Goal: Register for event/course

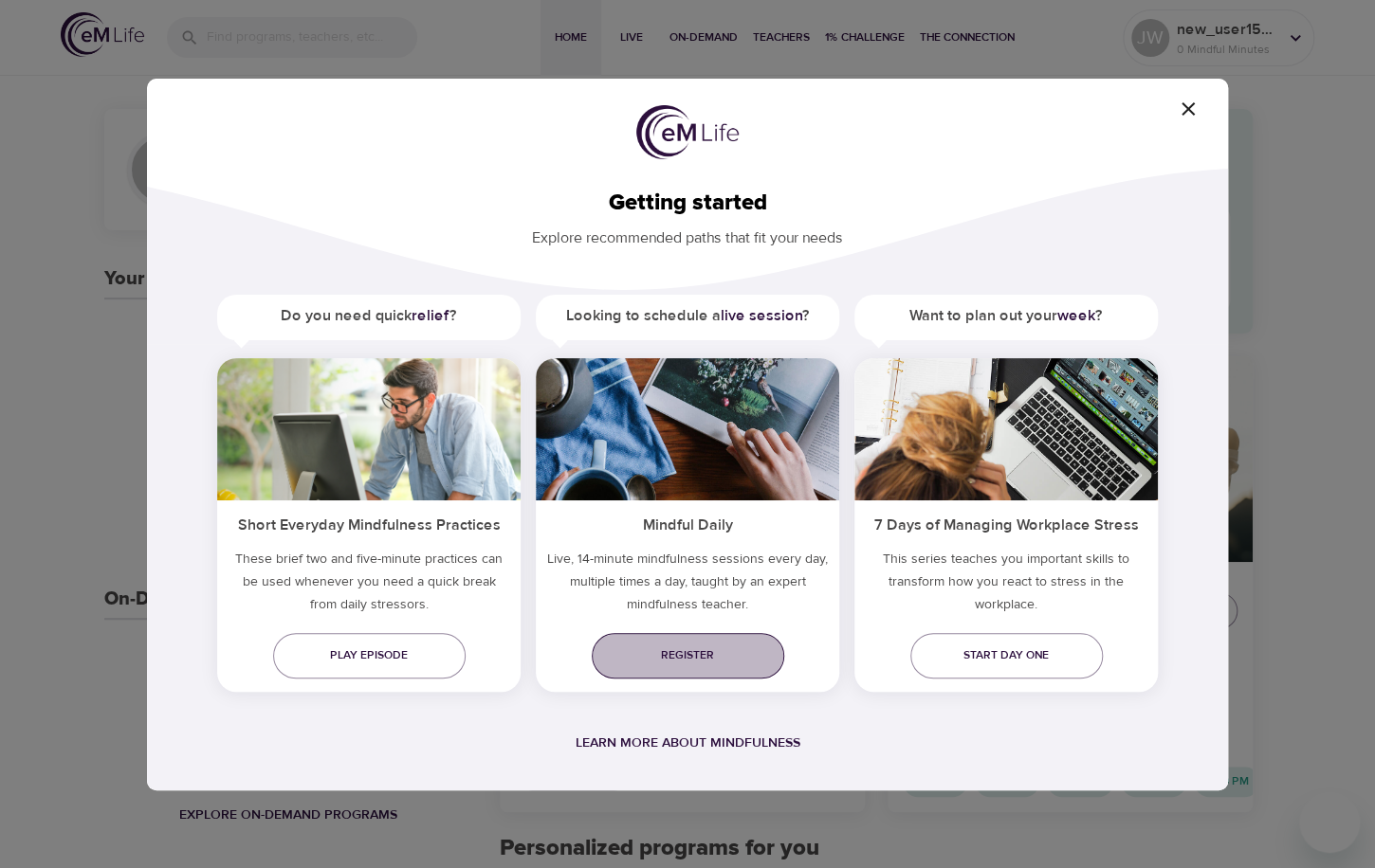
click at [683, 653] on span "Register" at bounding box center [688, 655] width 162 height 20
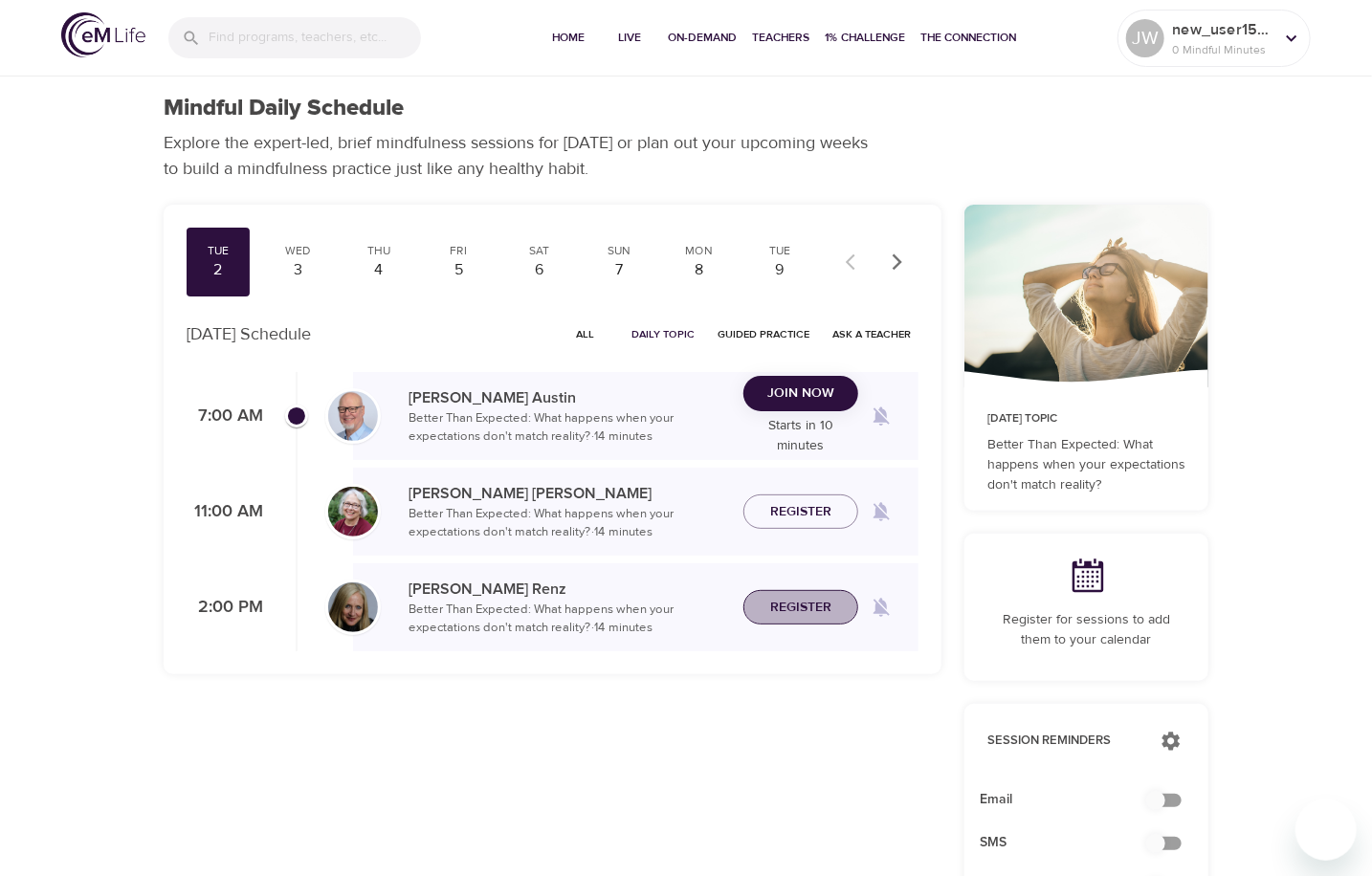
click at [782, 608] on span "Register" at bounding box center [800, 608] width 61 height 24
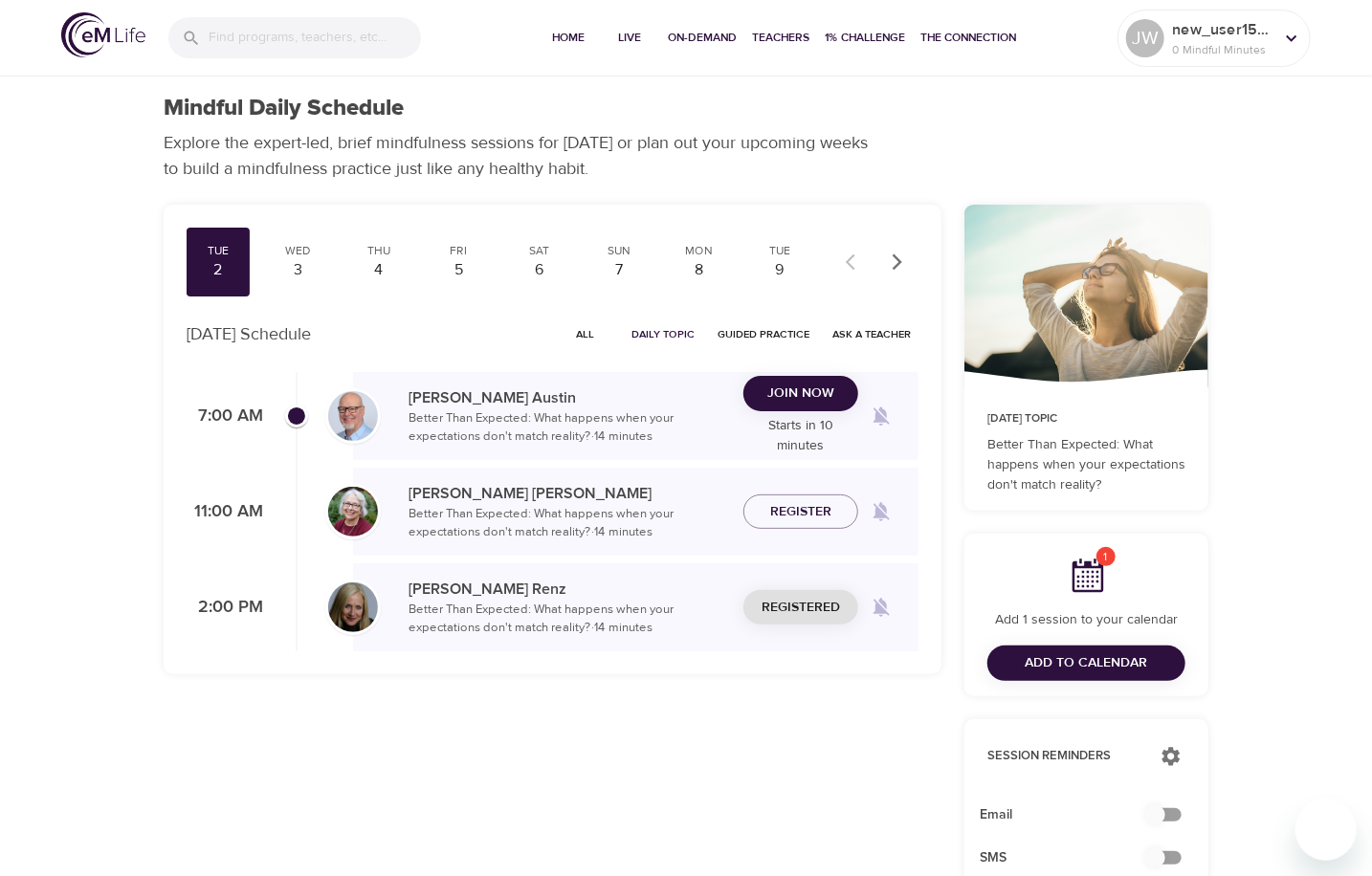
click at [1100, 661] on span "Add to Calendar" at bounding box center [1086, 663] width 122 height 24
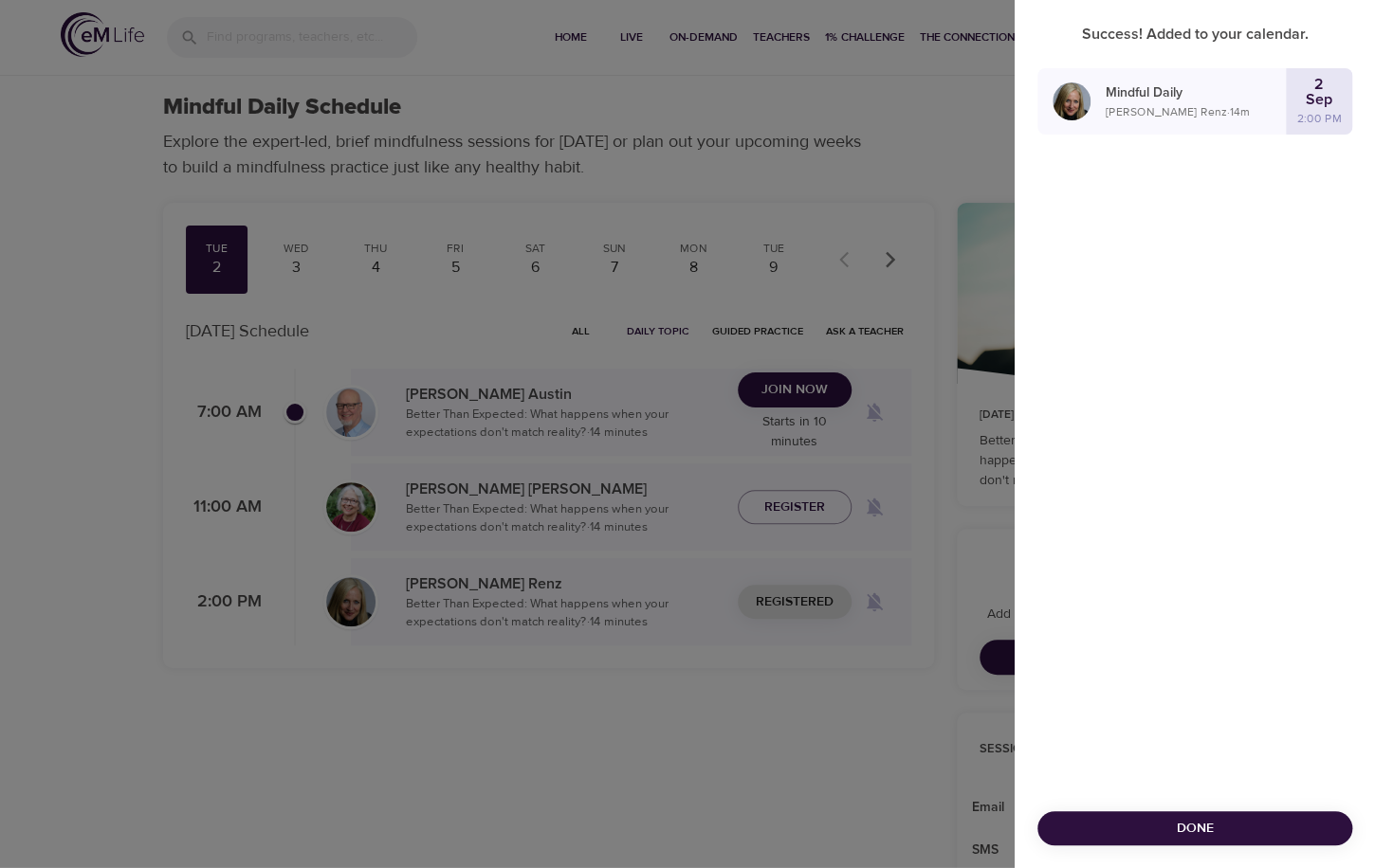
click at [1179, 822] on span "Done" at bounding box center [1194, 828] width 284 height 24
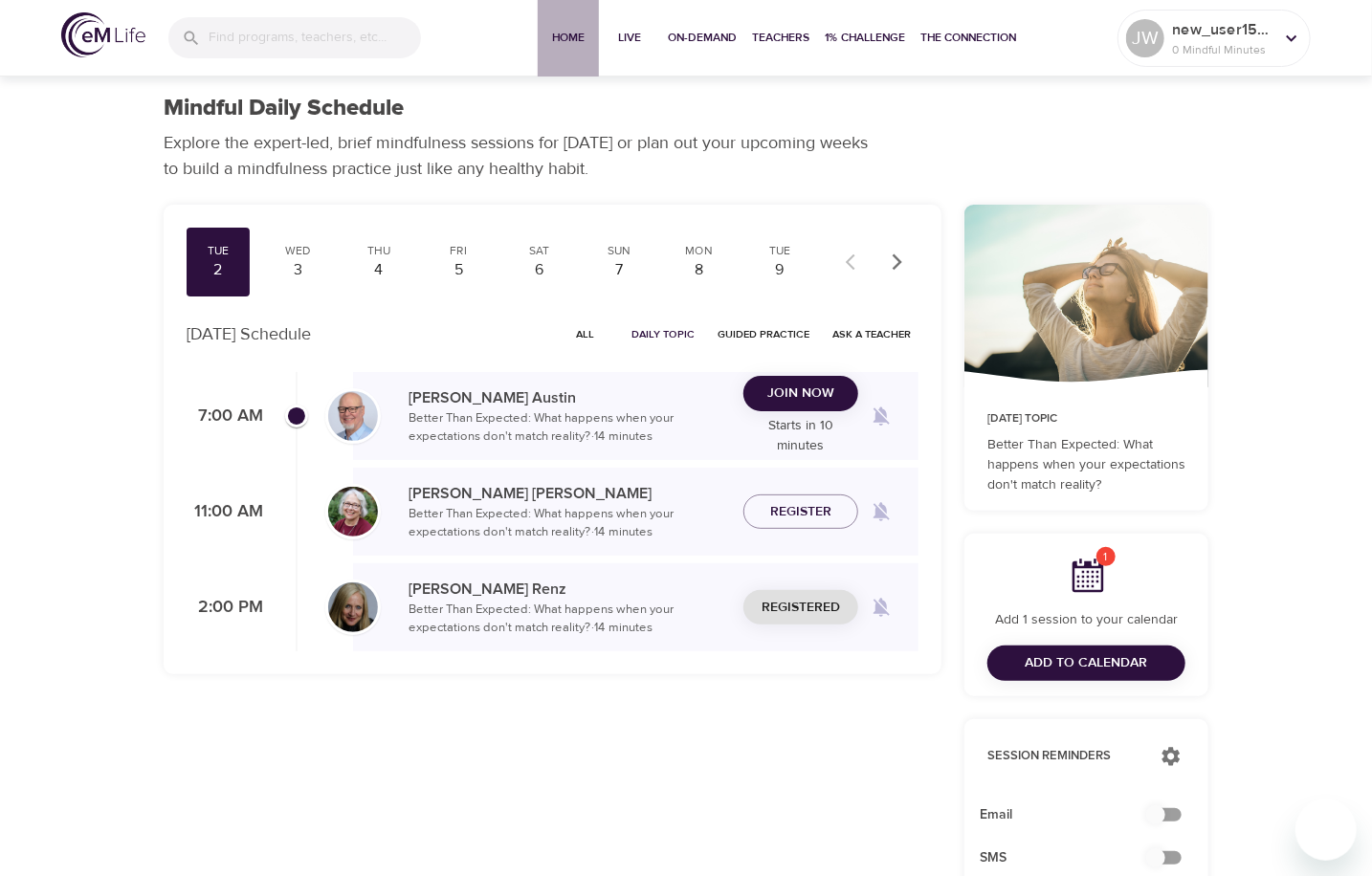
click at [587, 40] on span "Home" at bounding box center [568, 37] width 46 height 20
